Goal: Check status: Check status

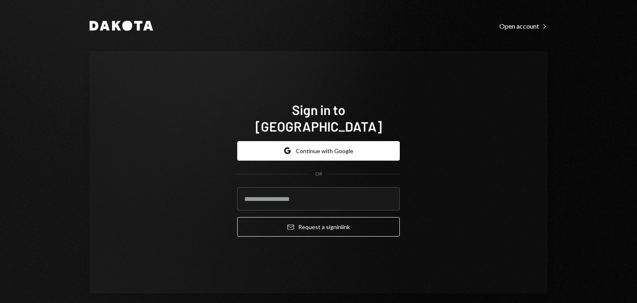
click at [309, 134] on div "Google Continue with Google OR Email Request a sign in link" at bounding box center [318, 188] width 163 height 109
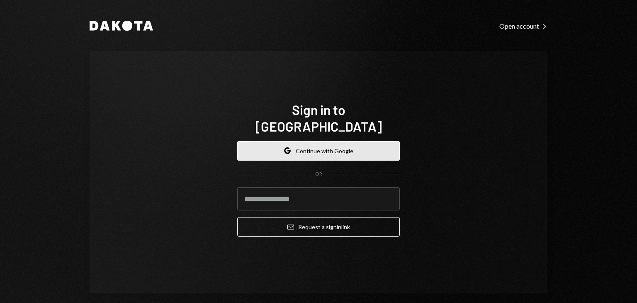
click at [309, 141] on button "Google Continue with Google" at bounding box center [318, 151] width 163 height 20
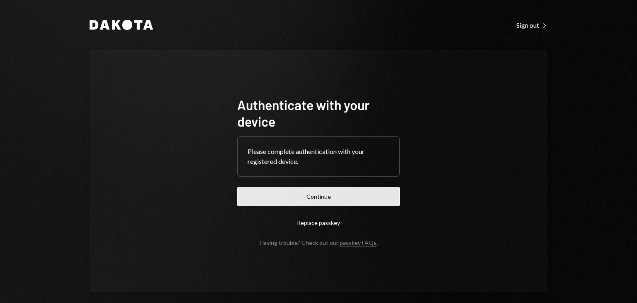
click at [286, 201] on button "Continue" at bounding box center [318, 197] width 163 height 20
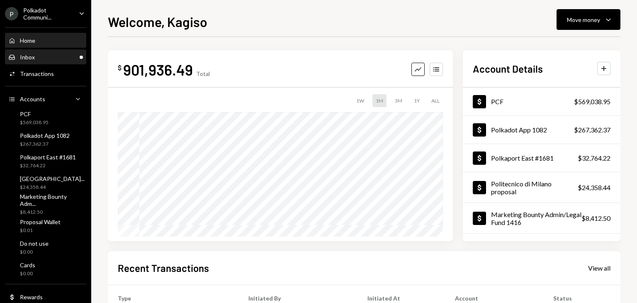
click at [46, 62] on div "Inbox Inbox" at bounding box center [45, 57] width 75 height 14
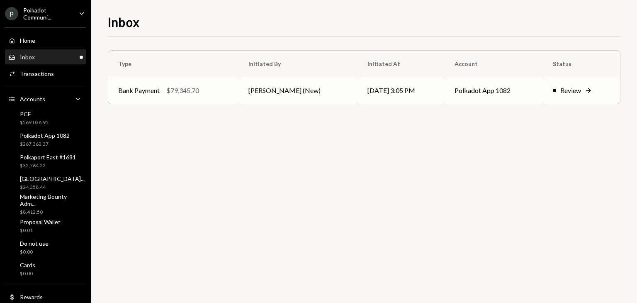
click at [223, 90] on div "Bank Payment $79,345.70" at bounding box center [173, 90] width 110 height 10
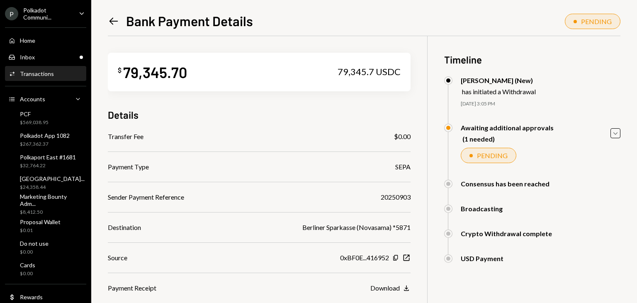
scroll to position [62, 0]
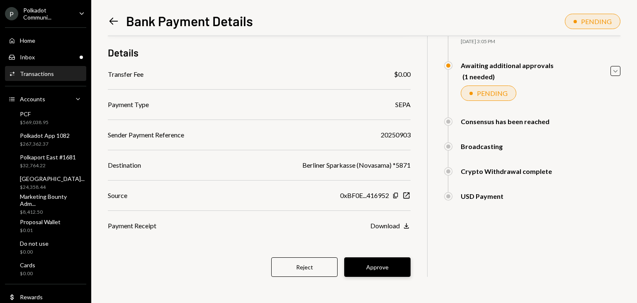
click at [373, 266] on button "Approve" at bounding box center [377, 267] width 66 height 20
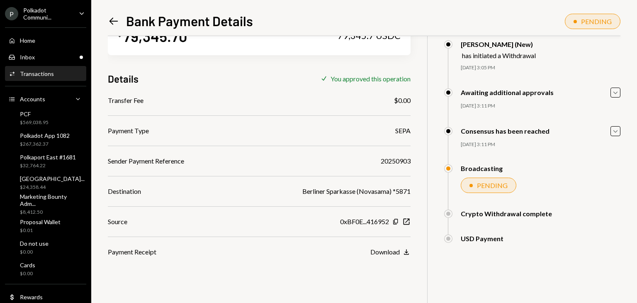
scroll to position [36, 0]
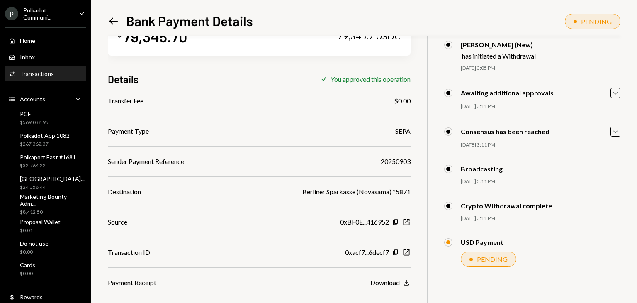
click at [307, 50] on div "$ 79,345.70 79,345.7 USDC" at bounding box center [259, 36] width 303 height 39
